Goal: Transaction & Acquisition: Purchase product/service

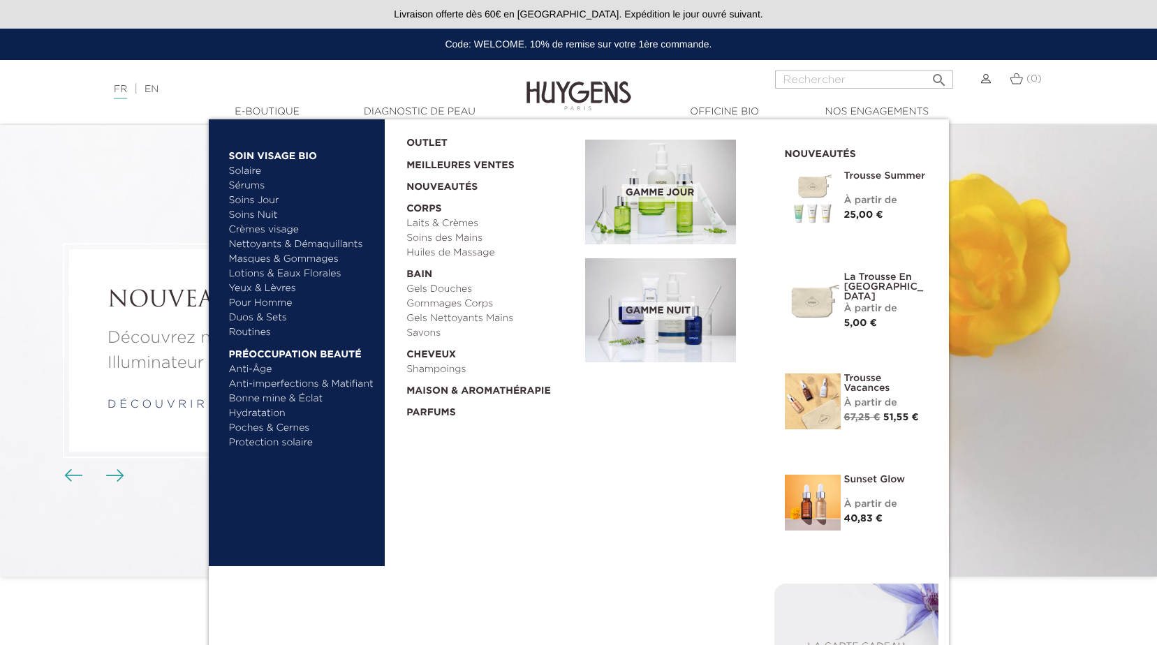
click at [285, 106] on link "  E-Boutique" at bounding box center [268, 112] width 140 height 15
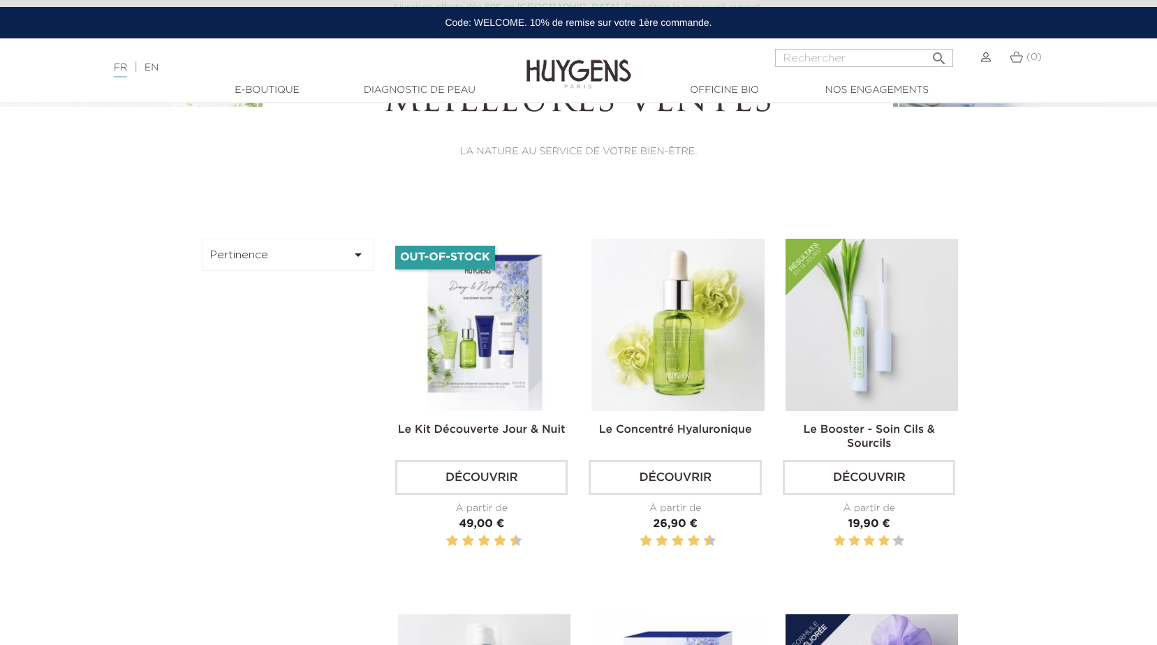
scroll to position [349, 0]
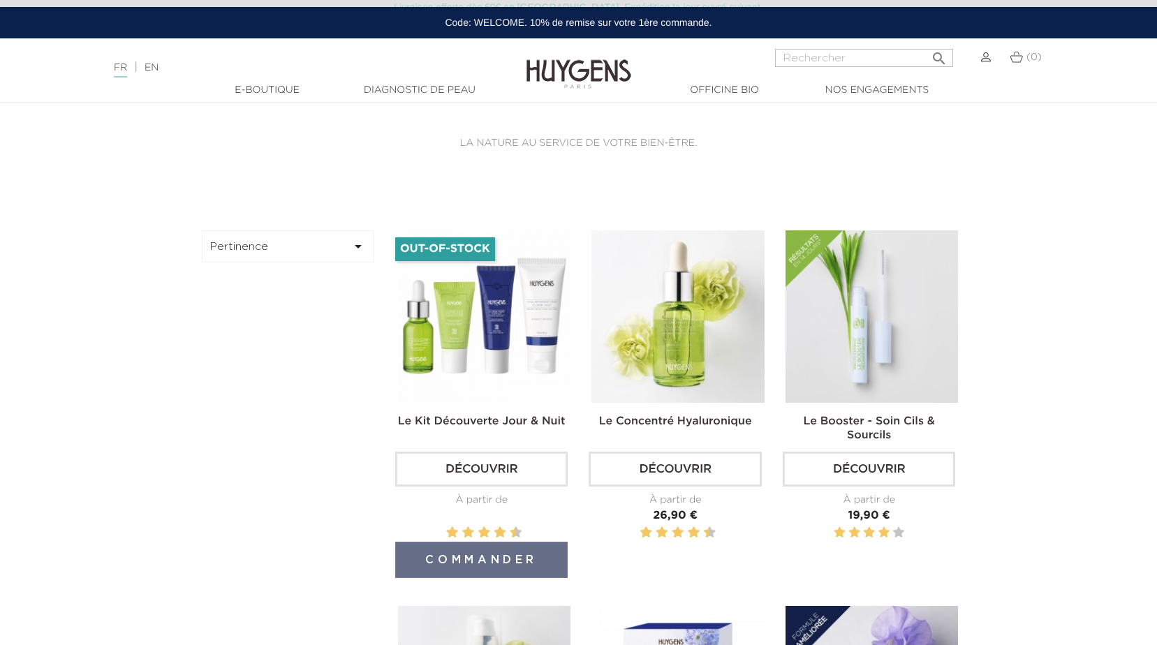
click at [507, 467] on link "Découvrir" at bounding box center [481, 469] width 172 height 35
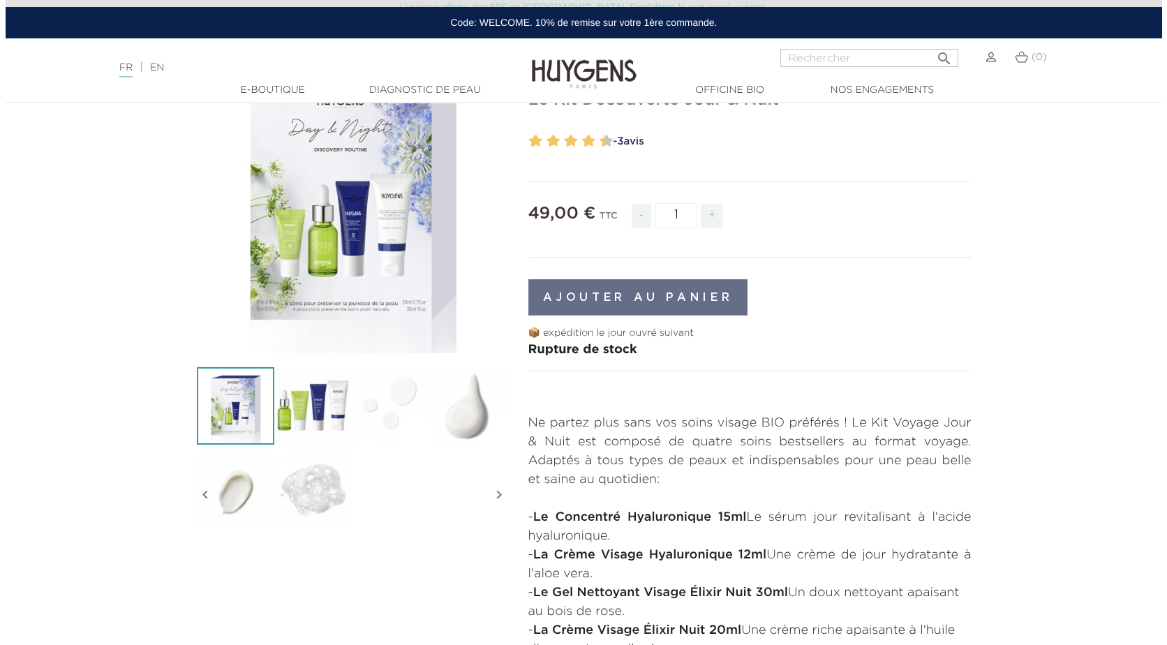
scroll to position [146, 0]
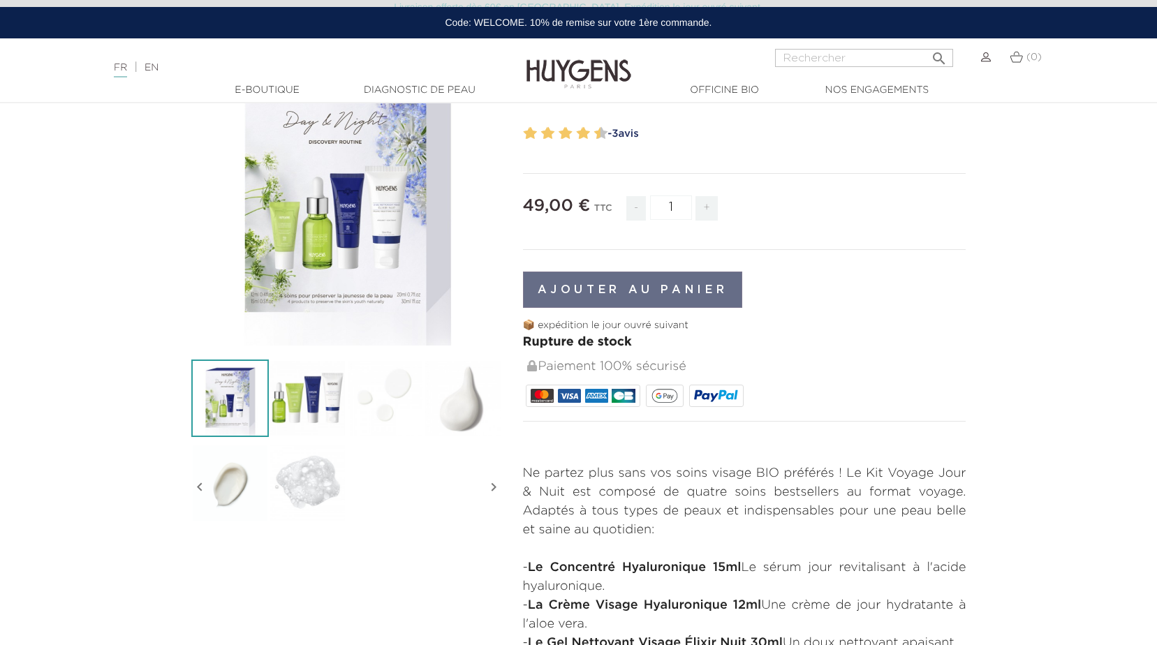
click at [332, 408] on img at bounding box center [307, 398] width 77 height 77
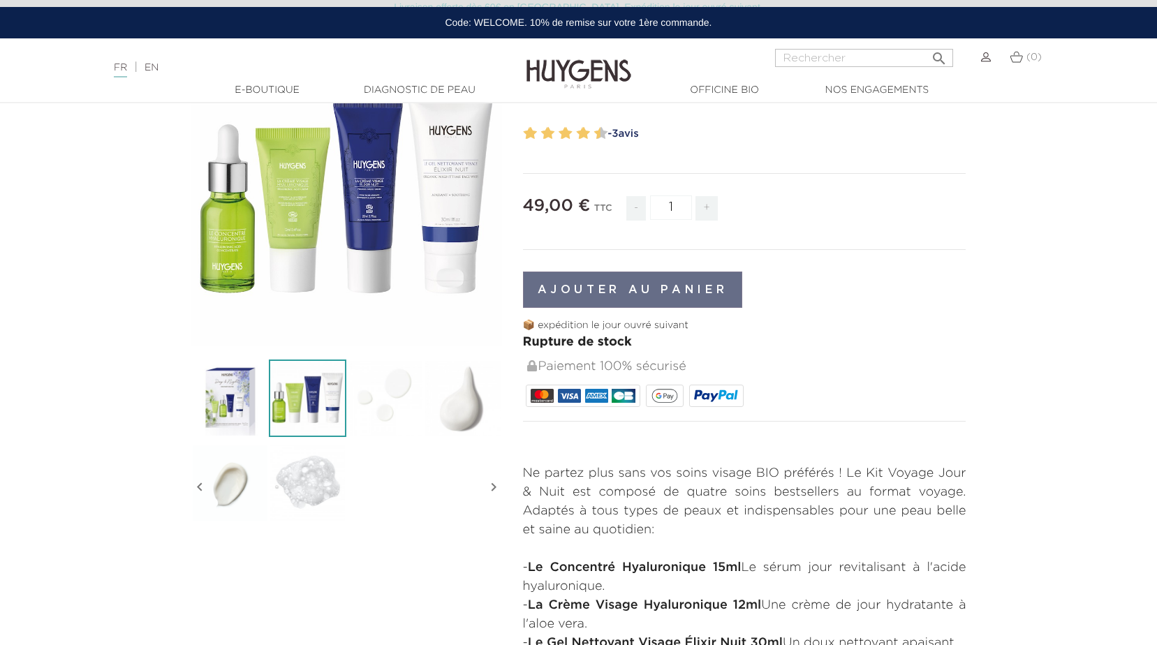
click at [357, 216] on icon "" at bounding box center [346, 191] width 70 height 70
